Goal: Task Accomplishment & Management: Manage account settings

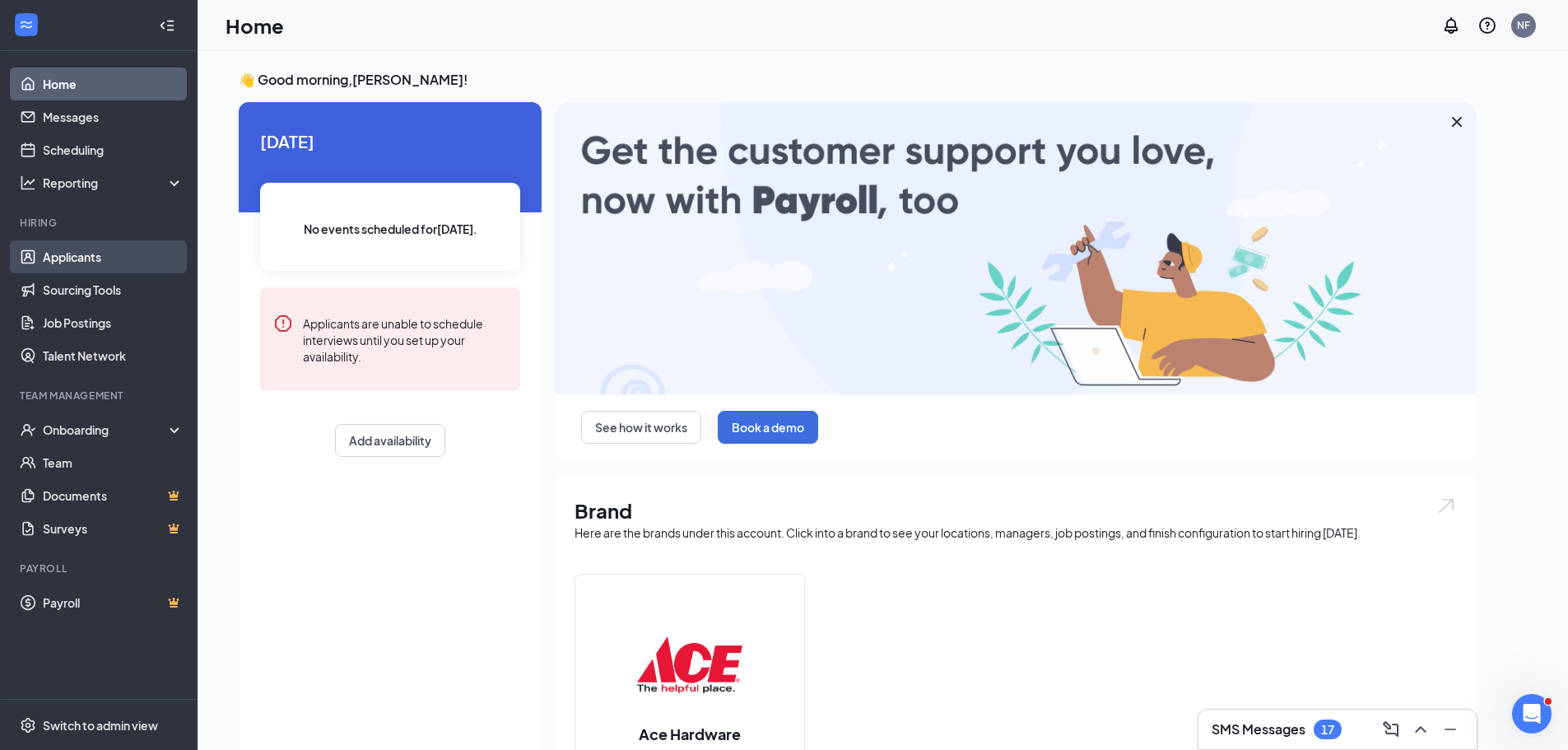
click at [80, 253] on link "Applicants" at bounding box center [113, 256] width 141 height 33
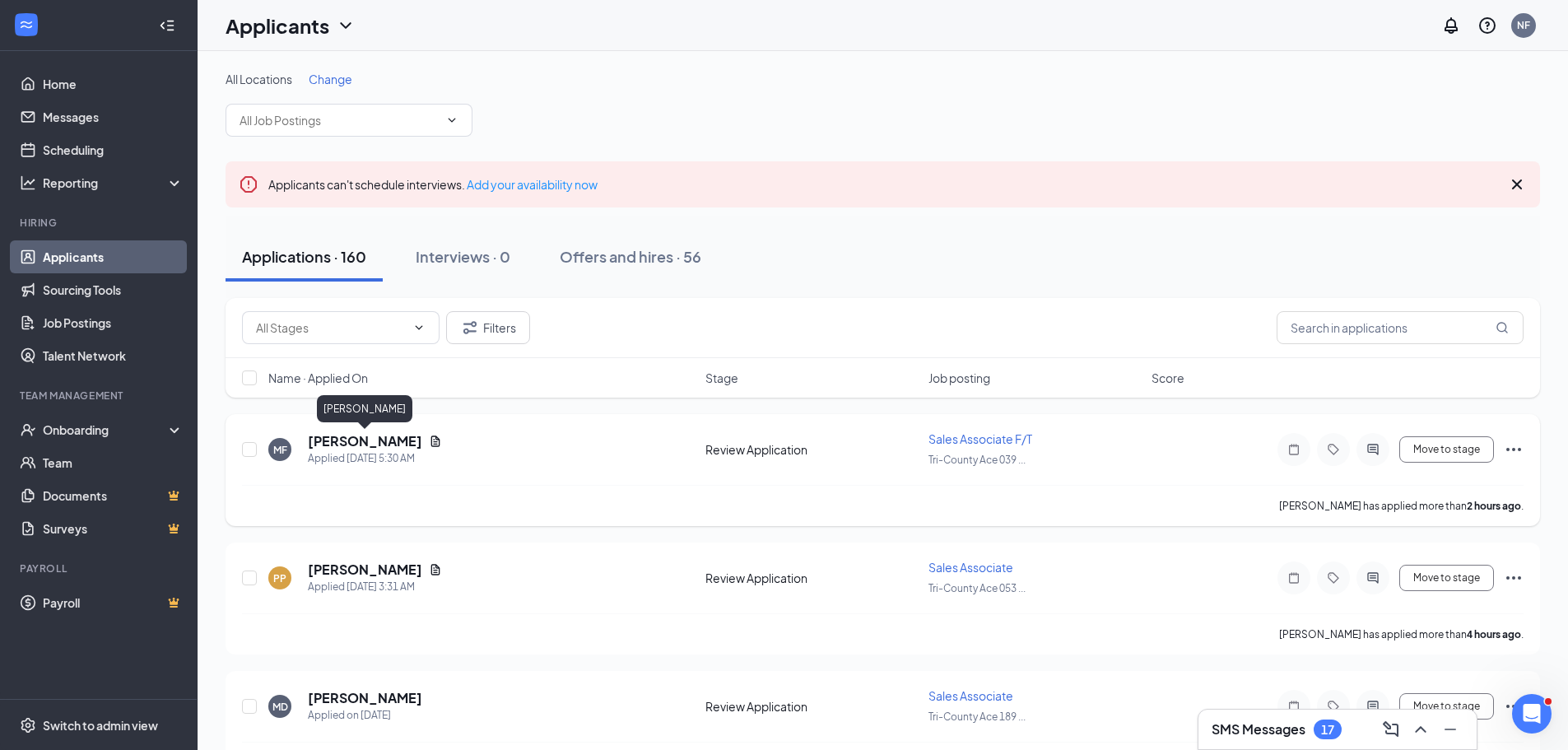
click at [396, 440] on h5 "[PERSON_NAME]" at bounding box center [365, 441] width 114 height 18
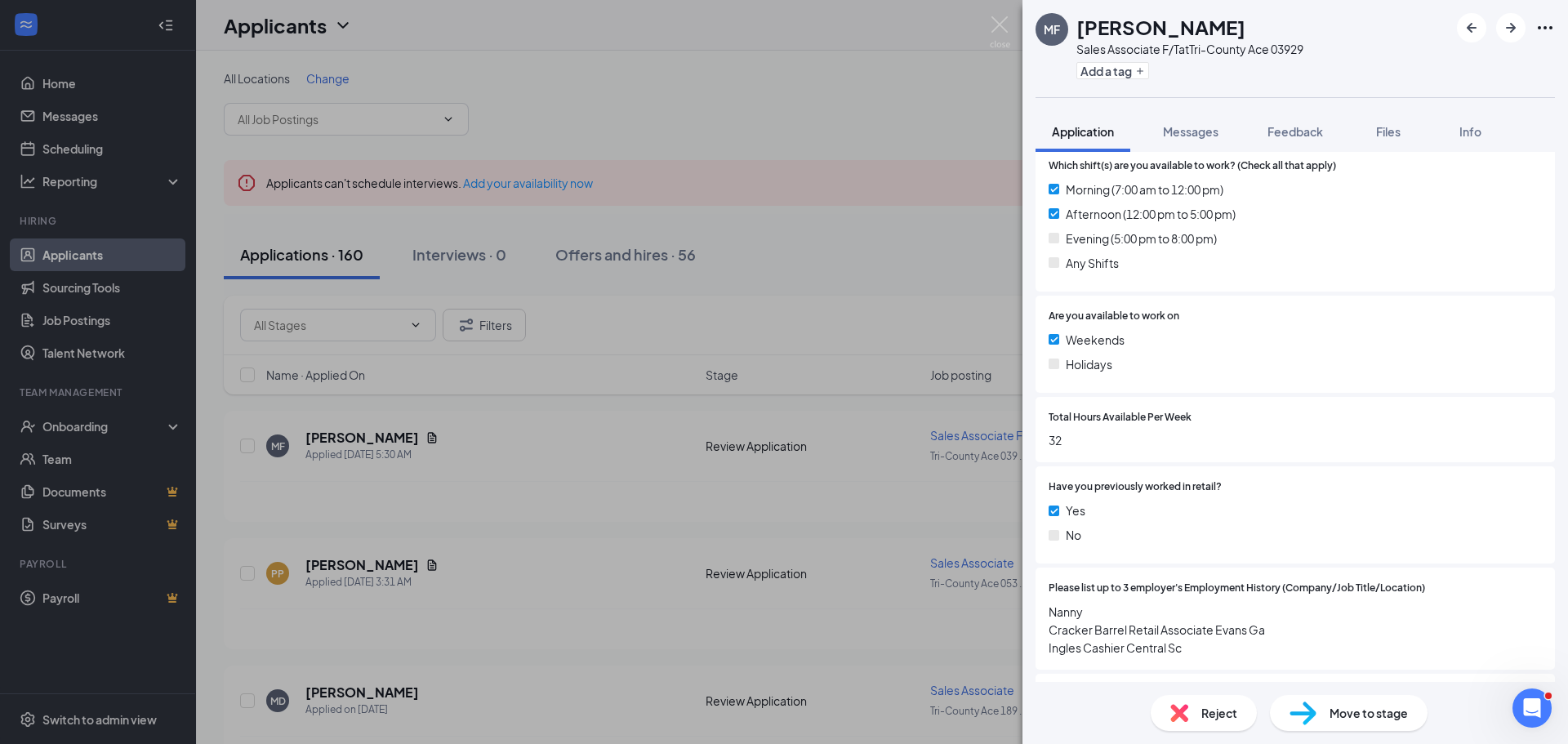
scroll to position [490, 0]
click at [1000, 20] on img at bounding box center [1000, 31] width 20 height 31
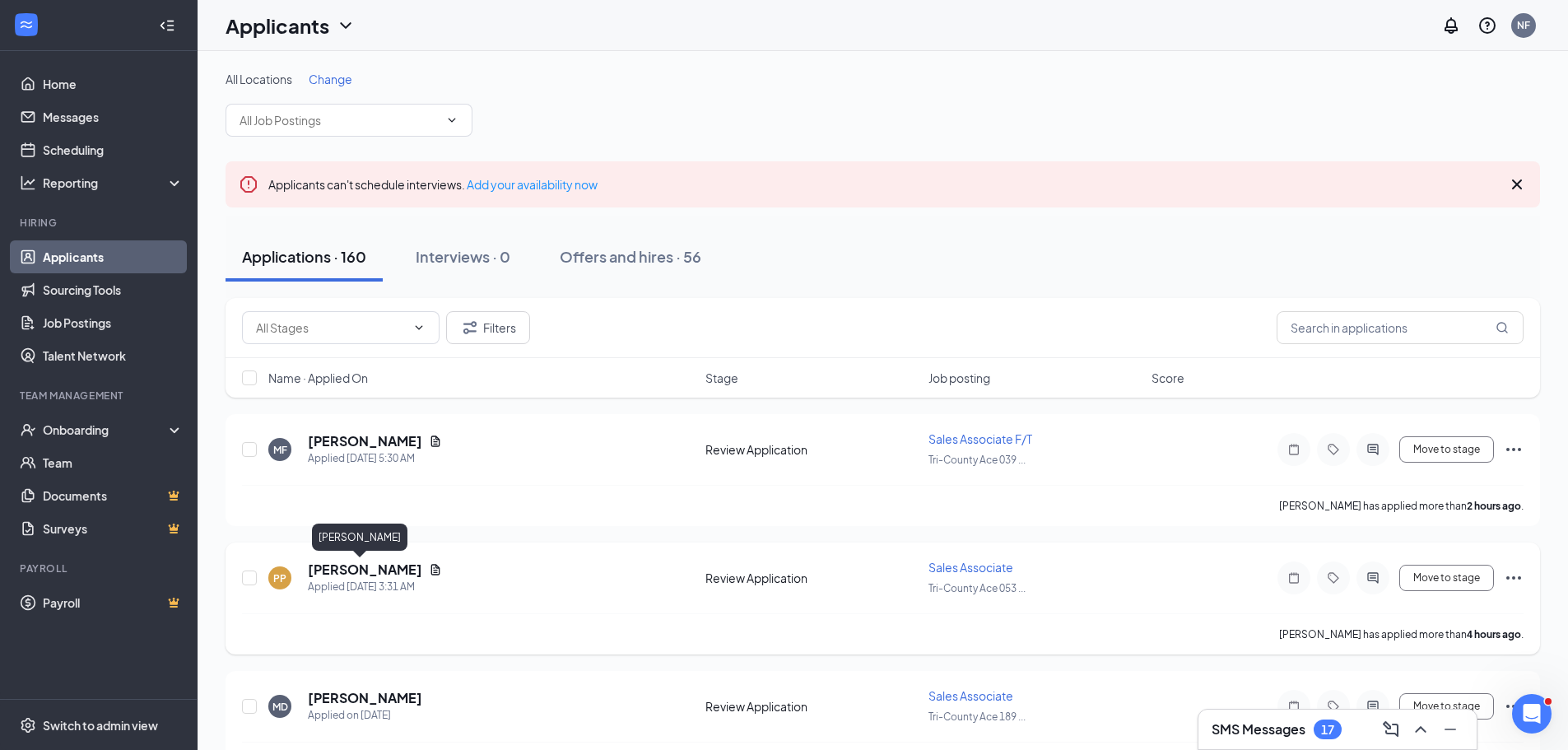
click at [376, 572] on h5 "[PERSON_NAME]" at bounding box center [365, 569] width 114 height 18
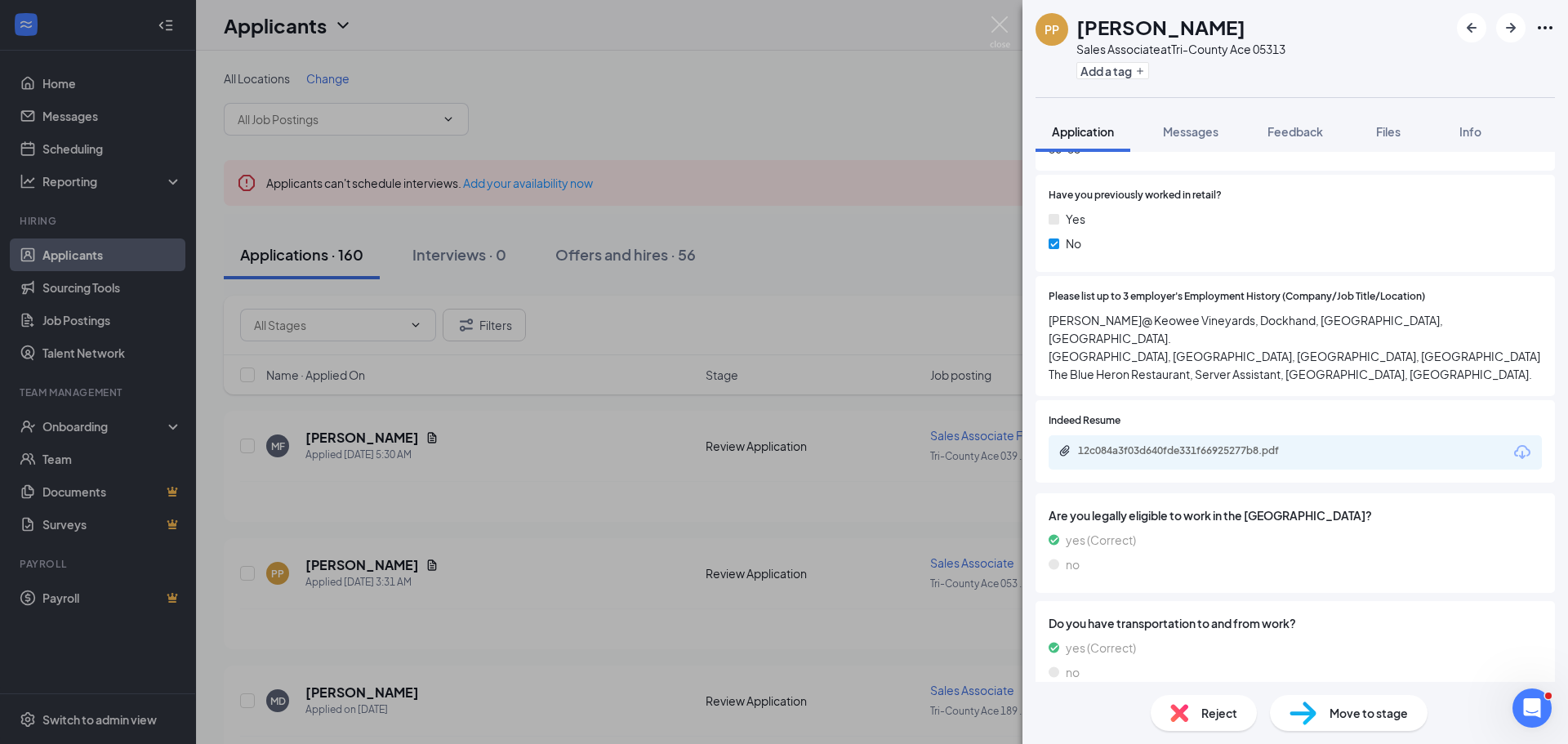
scroll to position [734, 0]
click at [1273, 443] on div "12c084a3f03d640fde331f66925277b8.pdf" at bounding box center [1192, 450] width 229 height 13
